Goal: Task Accomplishment & Management: Manage account settings

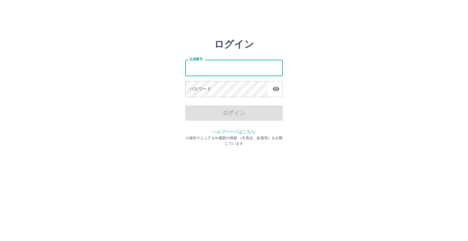
click at [226, 72] on input "社員番号" at bounding box center [233, 68] width 97 height 16
type input "*******"
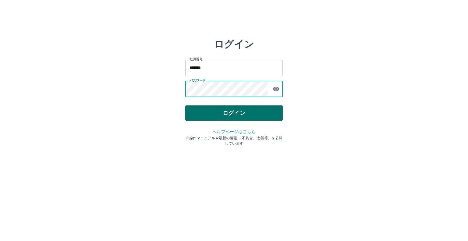
click at [242, 117] on button "ログイン" at bounding box center [233, 112] width 97 height 15
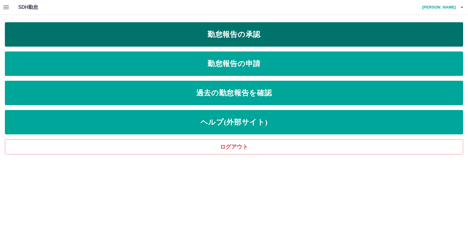
click at [249, 33] on link "勤怠報告の承認" at bounding box center [234, 34] width 458 height 24
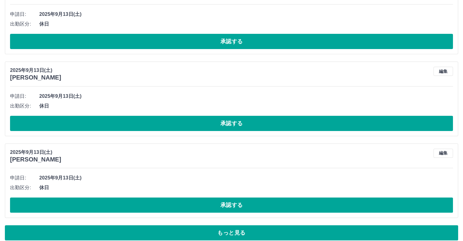
scroll to position [2417, 0]
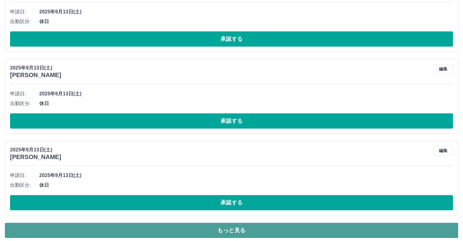
click at [229, 226] on button "もっと見る" at bounding box center [231, 230] width 453 height 15
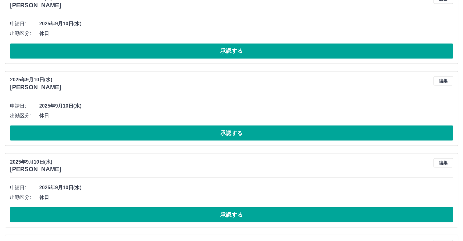
scroll to position [3389, 0]
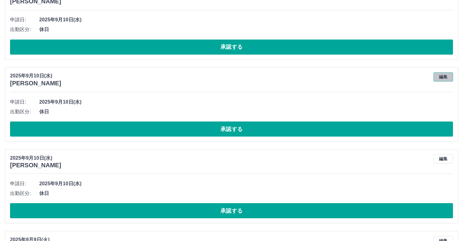
click at [439, 72] on button "編集" at bounding box center [442, 76] width 19 height 9
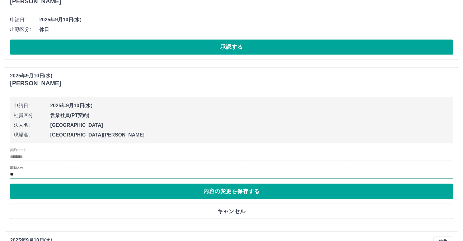
click at [28, 170] on input "**" at bounding box center [231, 174] width 443 height 8
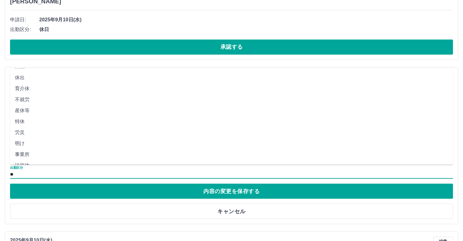
scroll to position [91, 0]
click at [33, 117] on li "特休" at bounding box center [231, 116] width 443 height 11
type input "**"
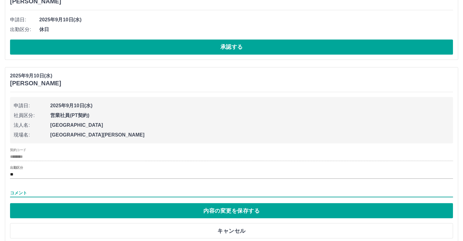
click at [46, 188] on input "コメント" at bounding box center [231, 192] width 443 height 9
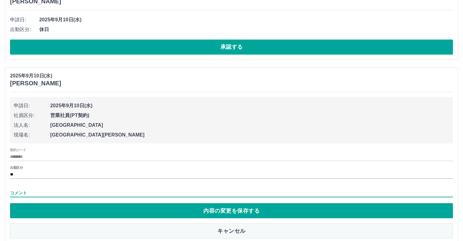
type input "****"
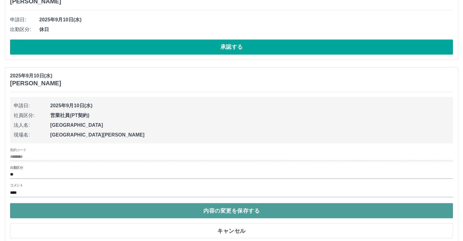
click at [112, 203] on button "内容の変更を保存する" at bounding box center [231, 210] width 443 height 15
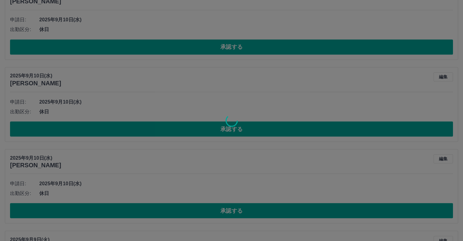
scroll to position [2417, 0]
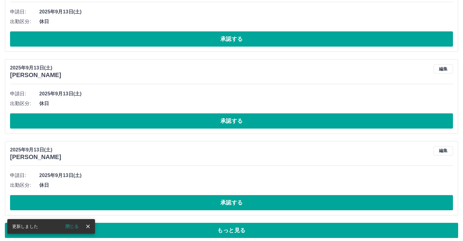
click at [162, 157] on div "2025年9月13日(土) 三崎　陽菜 編集 申請日: 2025年9月13日(土) 出勤区分: 休日 承認する" at bounding box center [231, 178] width 453 height 74
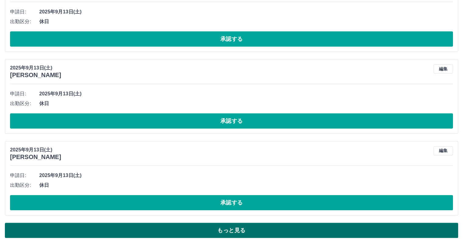
click at [183, 226] on button "もっと見る" at bounding box center [231, 230] width 453 height 15
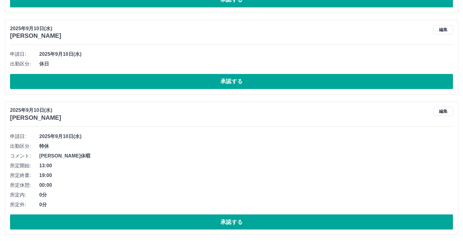
scroll to position [3361, 0]
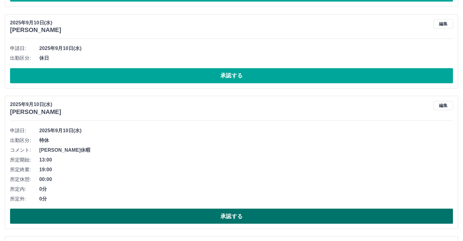
click at [200, 208] on button "承認する" at bounding box center [231, 215] width 443 height 15
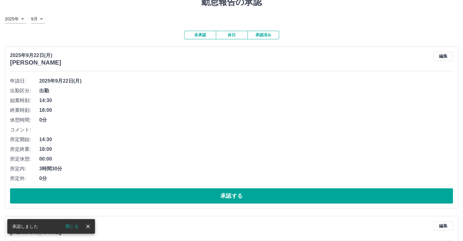
scroll to position [0, 0]
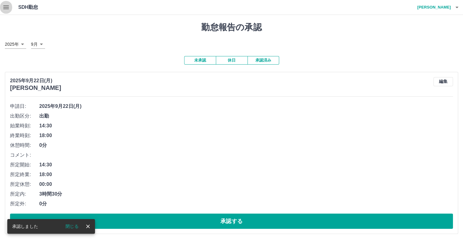
click at [2, 4] on icon "button" at bounding box center [5, 7] width 7 height 7
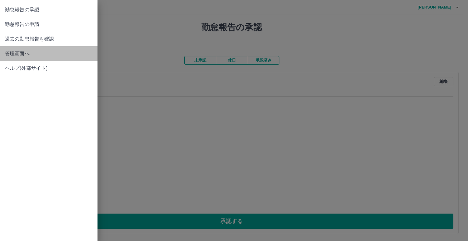
click at [33, 52] on span "管理画面へ" at bounding box center [49, 53] width 88 height 7
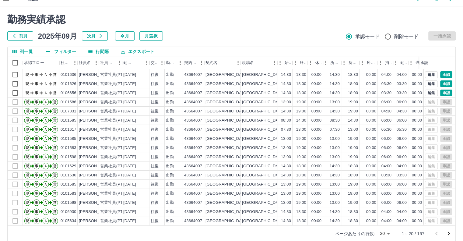
scroll to position [16, 0]
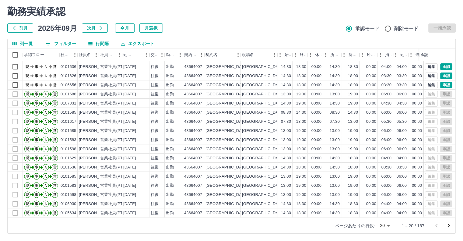
click at [454, 221] on div at bounding box center [442, 225] width 24 height 12
click at [450, 223] on icon "次のページへ" at bounding box center [448, 225] width 7 height 7
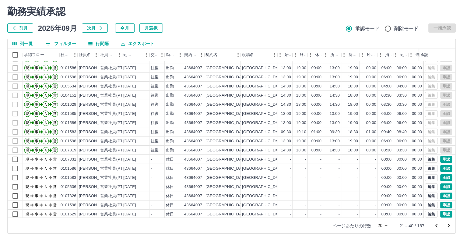
scroll to position [31, 0]
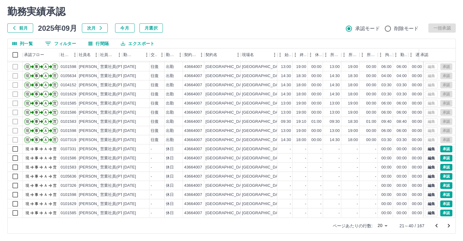
click at [452, 226] on button "次のページへ" at bounding box center [449, 225] width 12 height 12
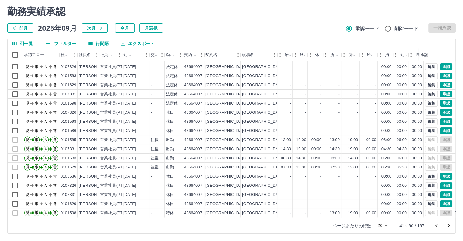
drag, startPoint x: 46, startPoint y: 0, endPoint x: 208, endPoint y: 7, distance: 162.4
click at [208, 7] on h2 "勤務実績承認" at bounding box center [231, 12] width 448 height 12
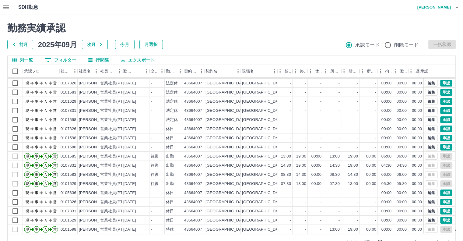
click at [0, 3] on div "SDH勤怠 奥　夏海" at bounding box center [231, 7] width 463 height 15
click at [5, 6] on icon "button" at bounding box center [5, 7] width 7 height 7
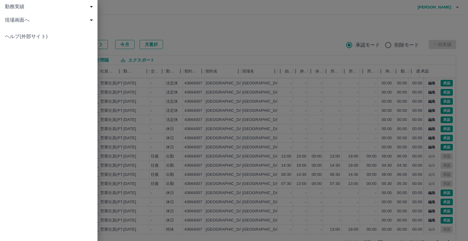
click at [36, 22] on span "現場画面へ" at bounding box center [50, 19] width 90 height 7
click at [43, 32] on span "現場画面へ" at bounding box center [52, 33] width 82 height 7
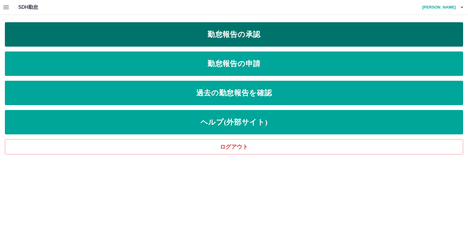
click at [159, 33] on link "勤怠報告の承認" at bounding box center [234, 34] width 458 height 24
